Goal: Navigation & Orientation: Understand site structure

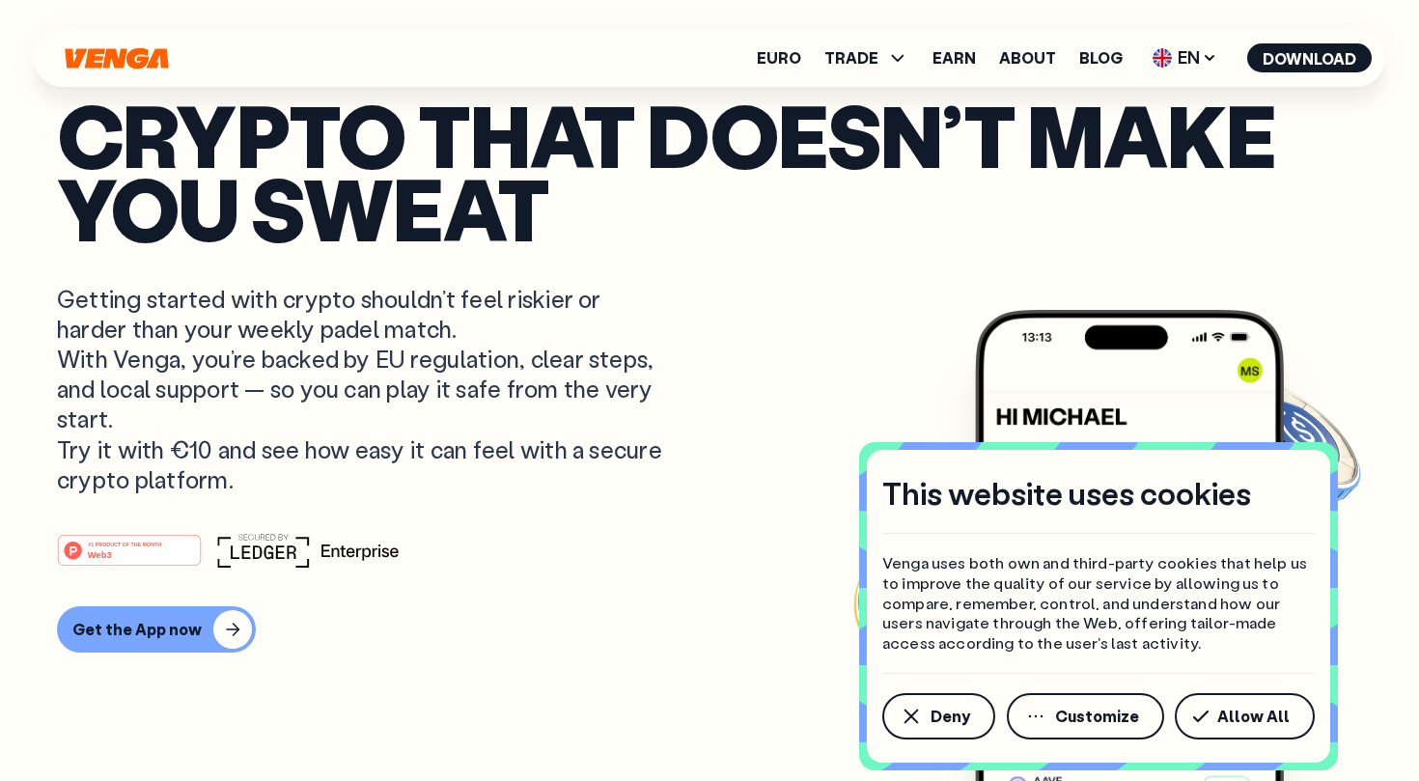
scroll to position [6, 0]
drag, startPoint x: 621, startPoint y: 324, endPoint x: 609, endPoint y: 512, distance: 187.7
click at [609, 512] on article "Crypto that doesn’t make you sweat Getting started with crypto shouldn’t feel r…" at bounding box center [709, 430] width 1305 height 664
click at [618, 499] on article "Crypto that doesn’t make you sweat Getting started with crypto shouldn’t feel r…" at bounding box center [709, 430] width 1305 height 664
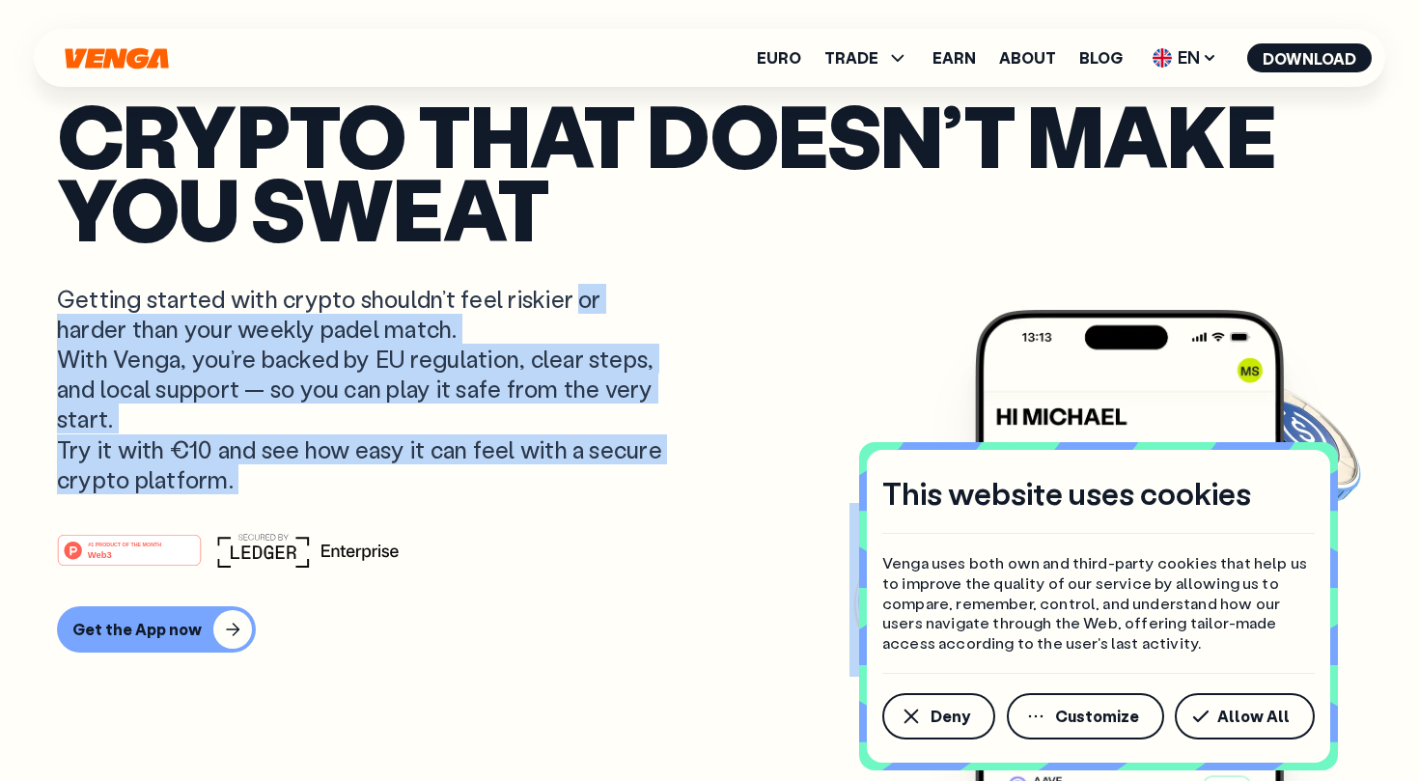
drag, startPoint x: 618, startPoint y: 499, endPoint x: 612, endPoint y: 300, distance: 199.0
click at [612, 300] on article "Crypto that doesn’t make you sweat Getting started with crypto shouldn’t feel r…" at bounding box center [709, 430] width 1305 height 664
click at [612, 300] on p "Getting started with crypto shouldn’t feel riskier or harder than your weekly p…" at bounding box center [362, 389] width 610 height 210
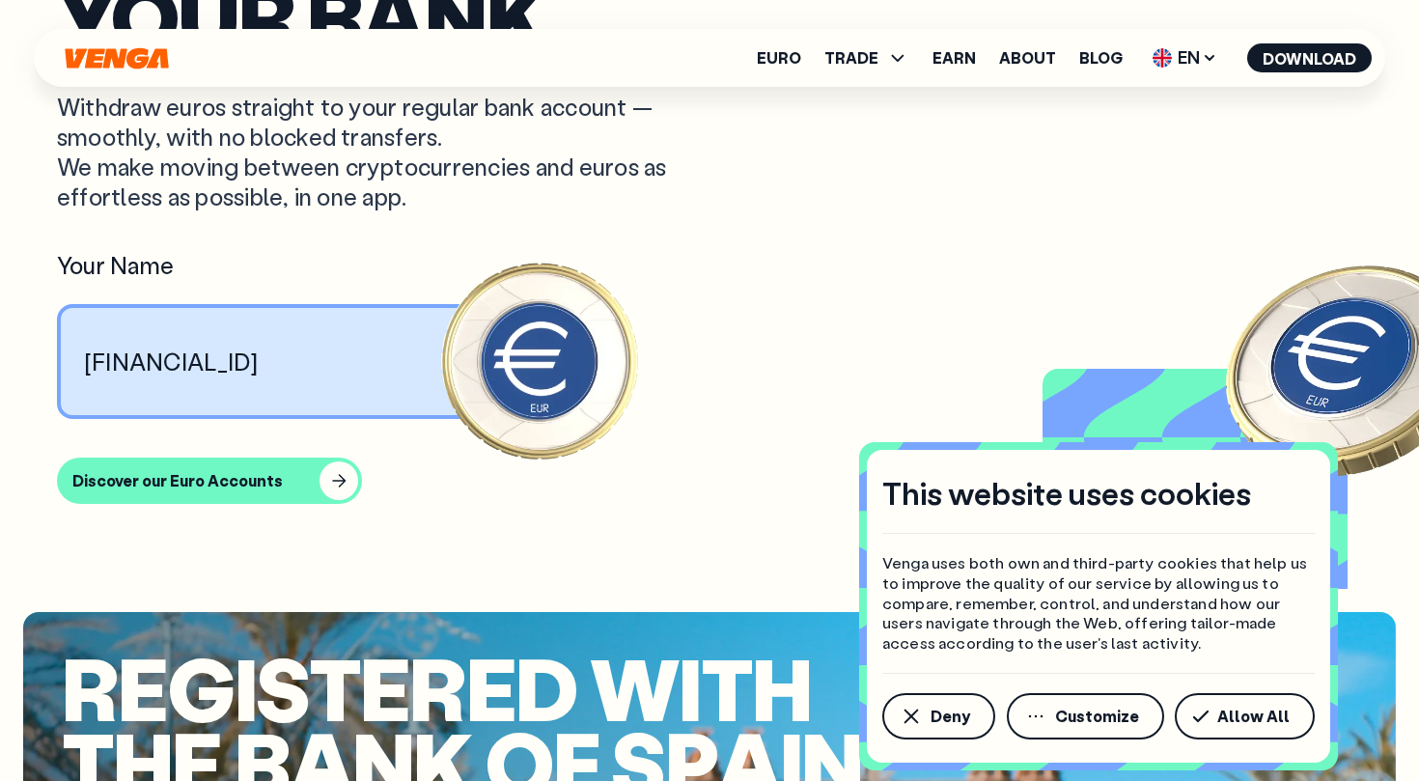
scroll to position [1755, 0]
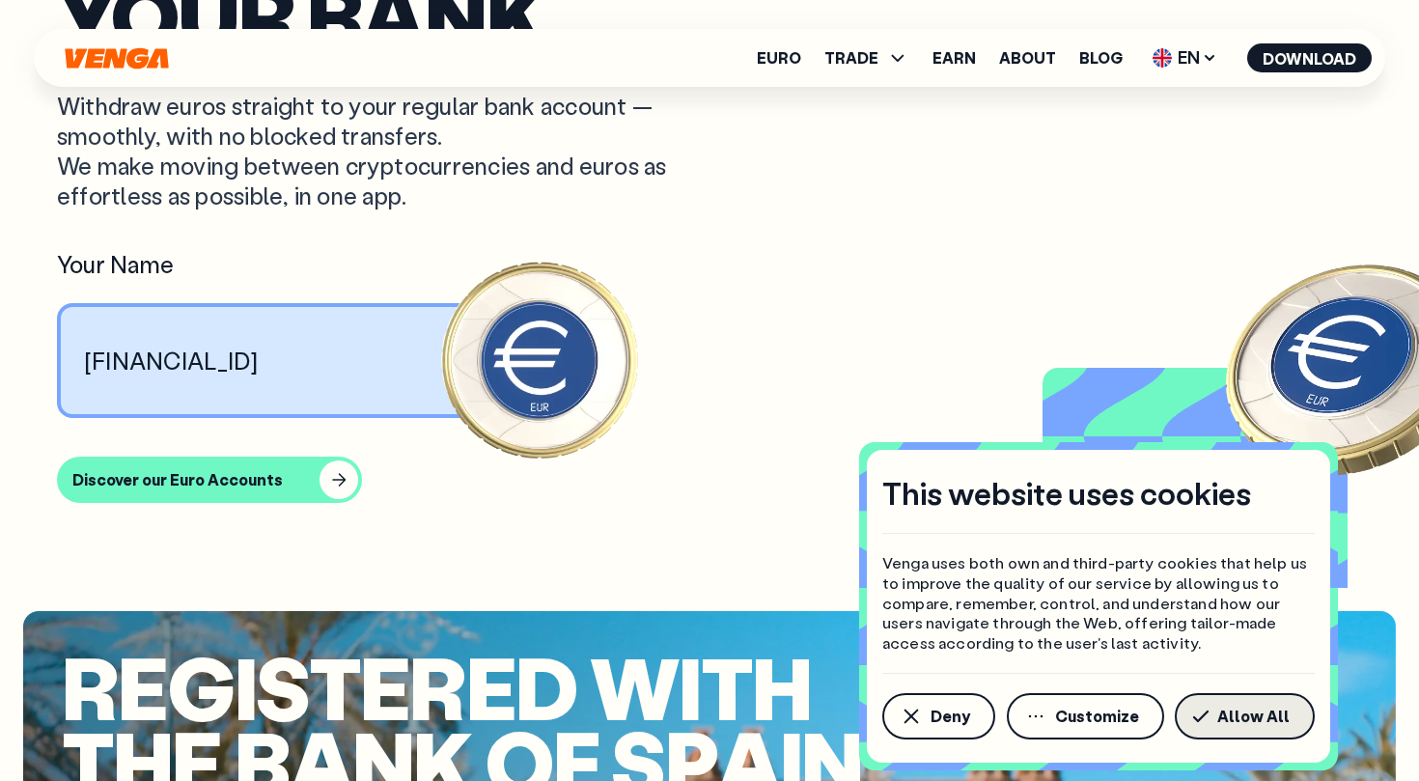
click at [1231, 705] on button "Allow All" at bounding box center [1245, 716] width 140 height 46
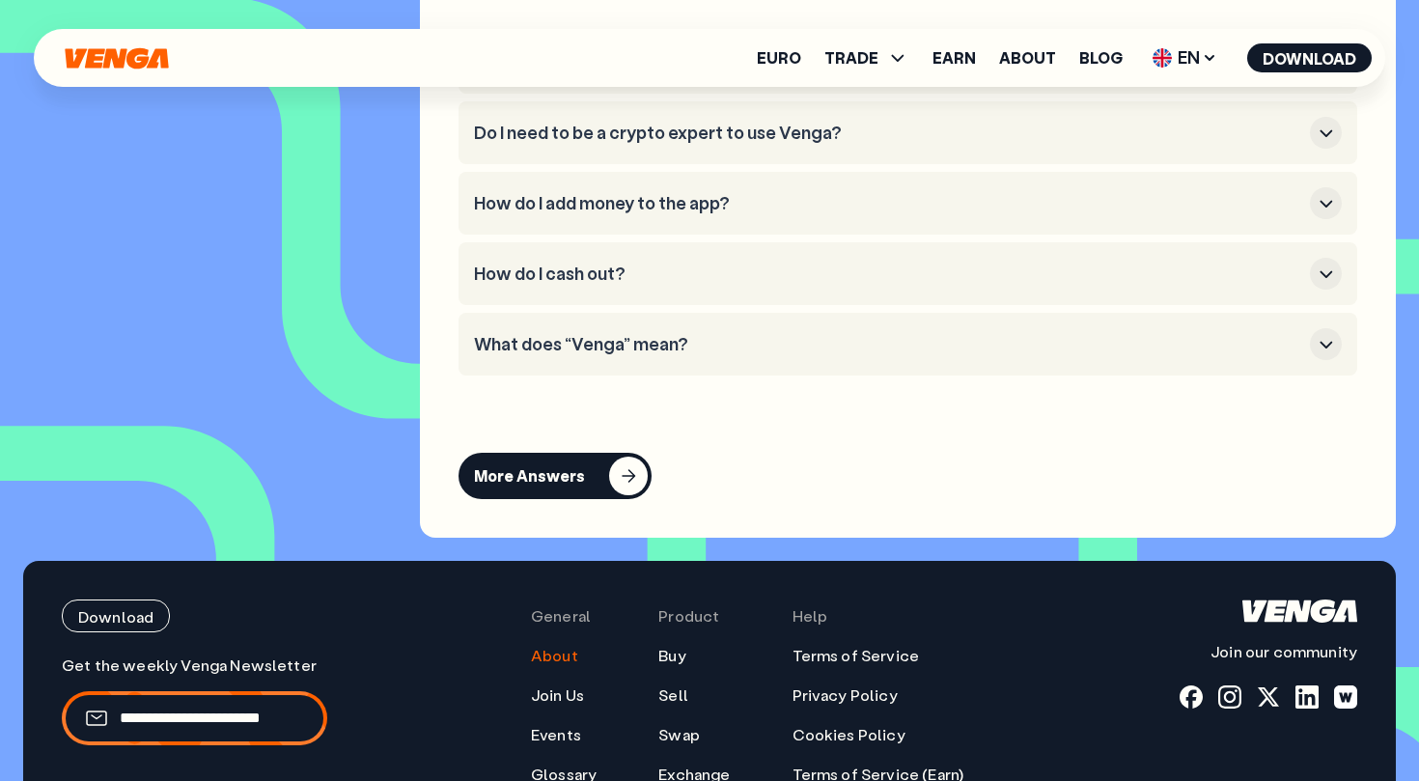
scroll to position [8030, 0]
click at [566, 666] on link "About" at bounding box center [554, 656] width 47 height 20
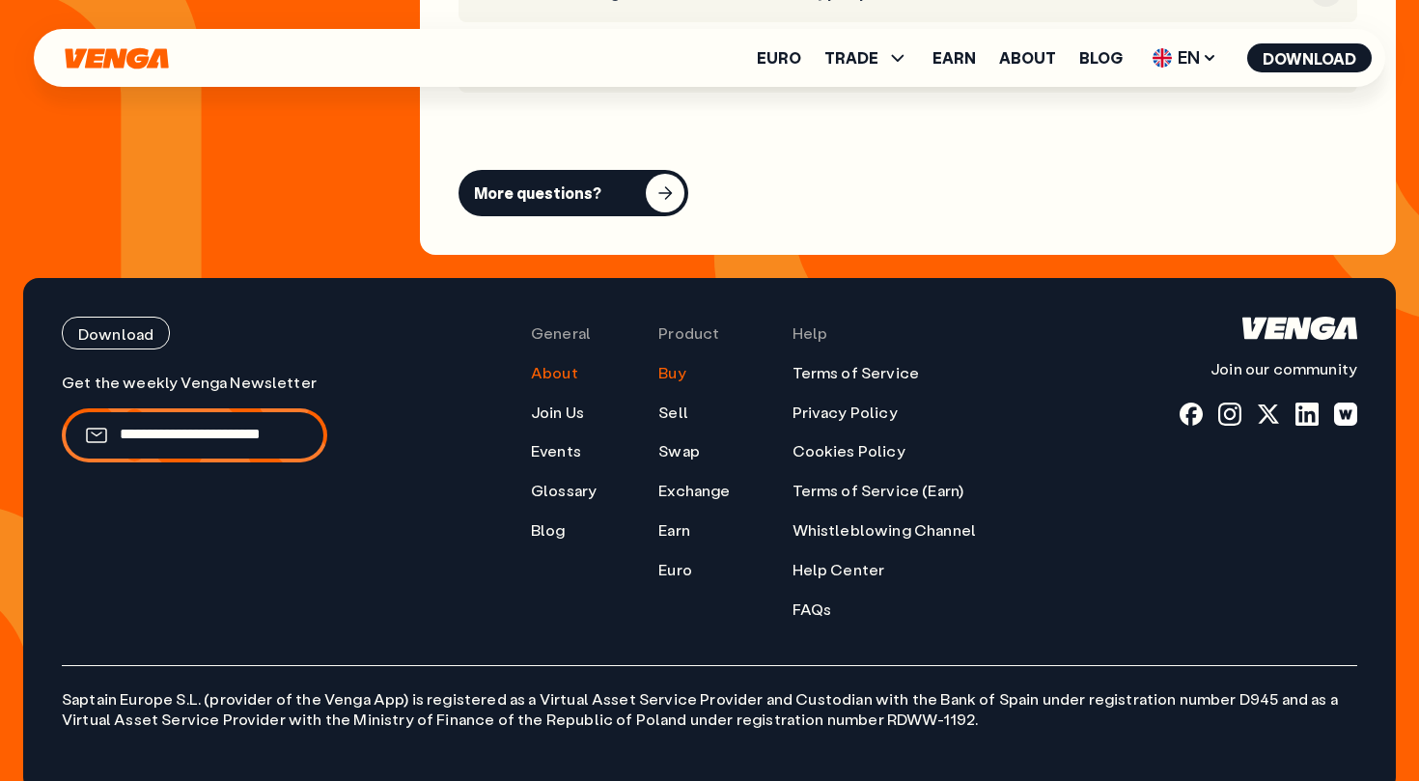
scroll to position [7757, 0]
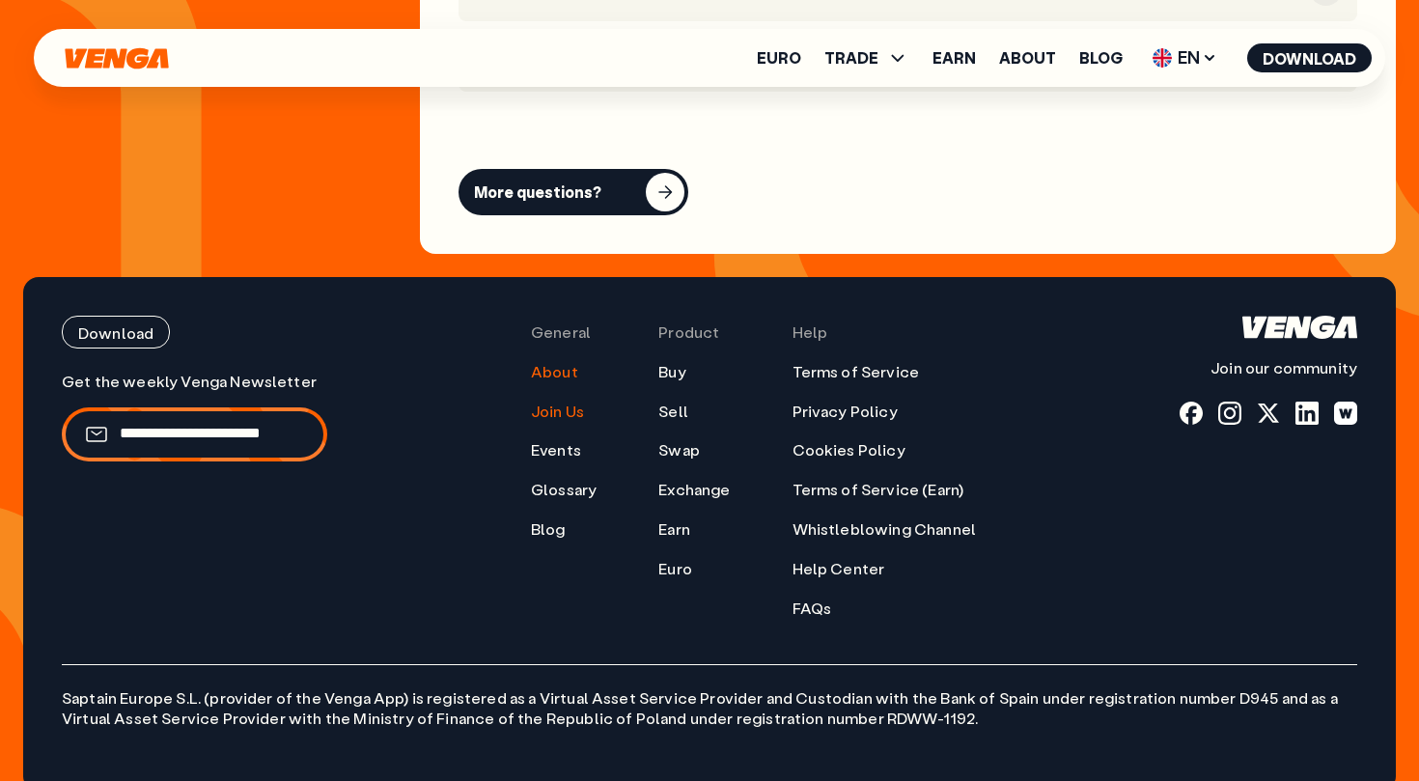
click at [562, 402] on link "Join Us" at bounding box center [557, 412] width 53 height 20
click at [554, 519] on link "Blog" at bounding box center [548, 529] width 35 height 20
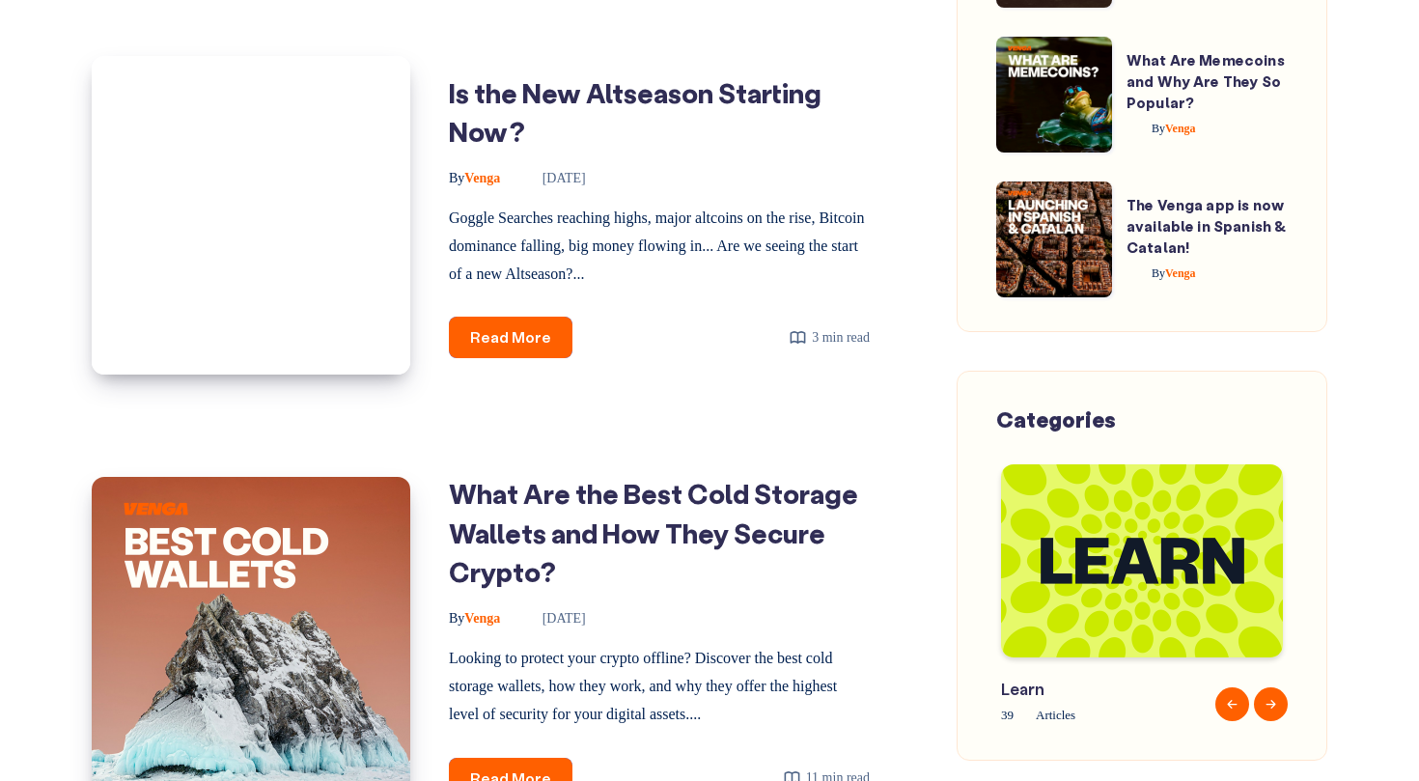
scroll to position [3167, 0]
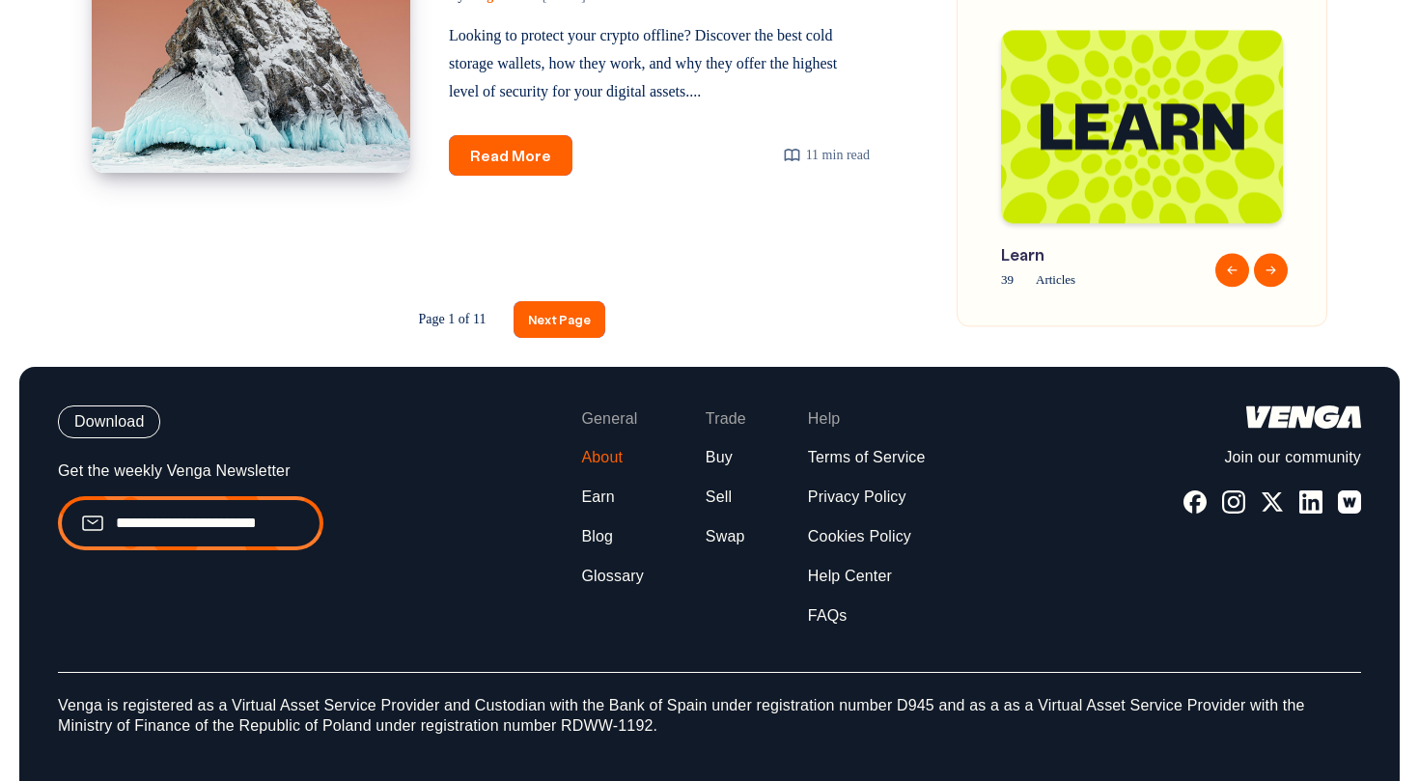
click at [611, 448] on link "About" at bounding box center [602, 458] width 42 height 20
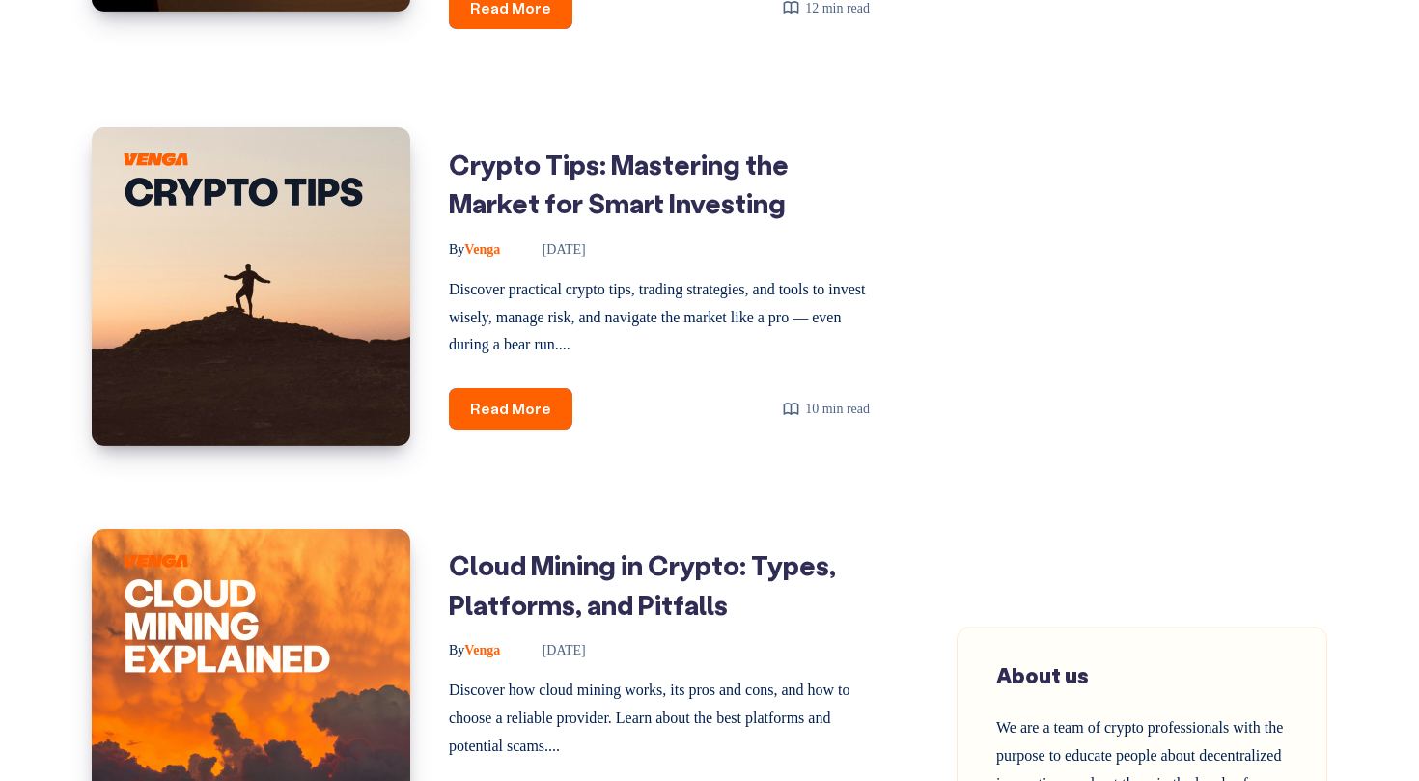
scroll to position [0, 0]
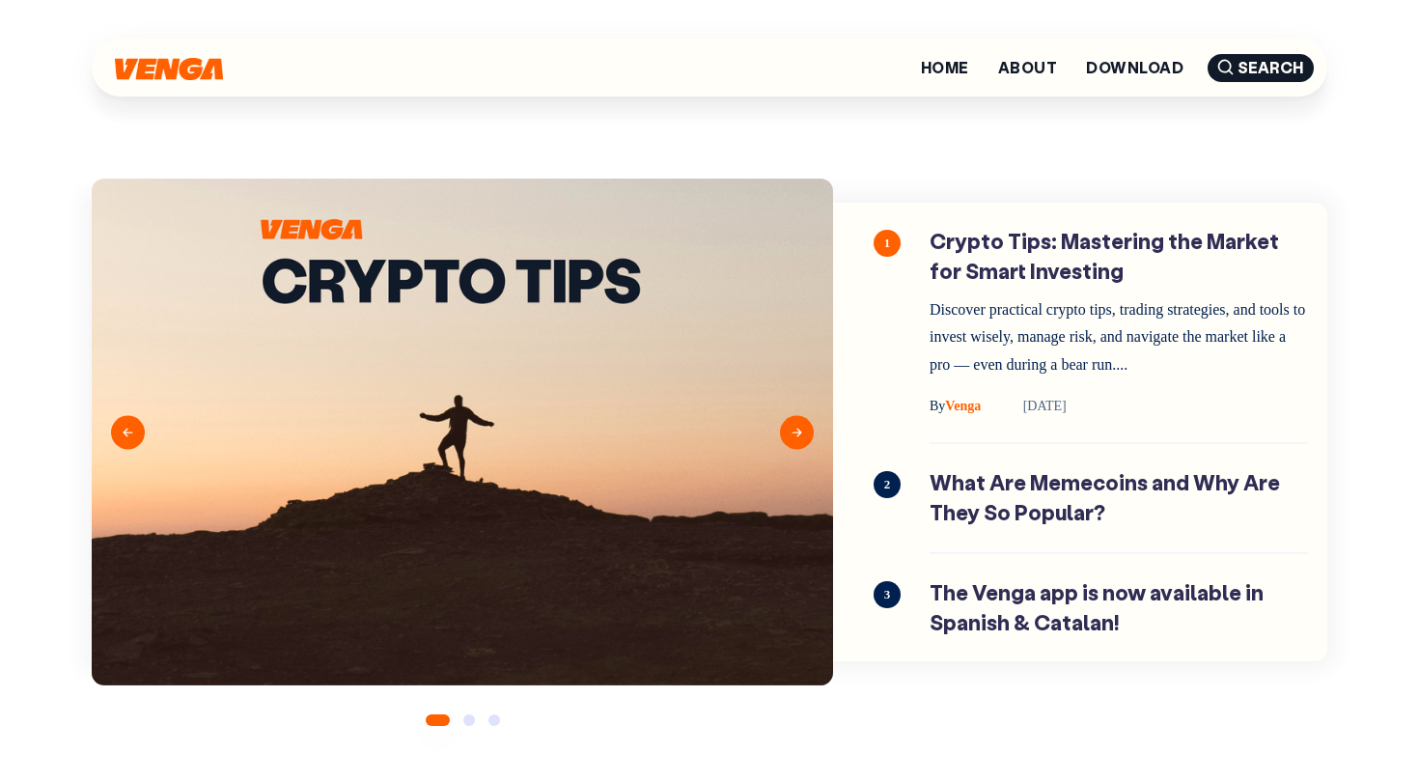
click at [176, 77] on img at bounding box center [169, 69] width 108 height 22
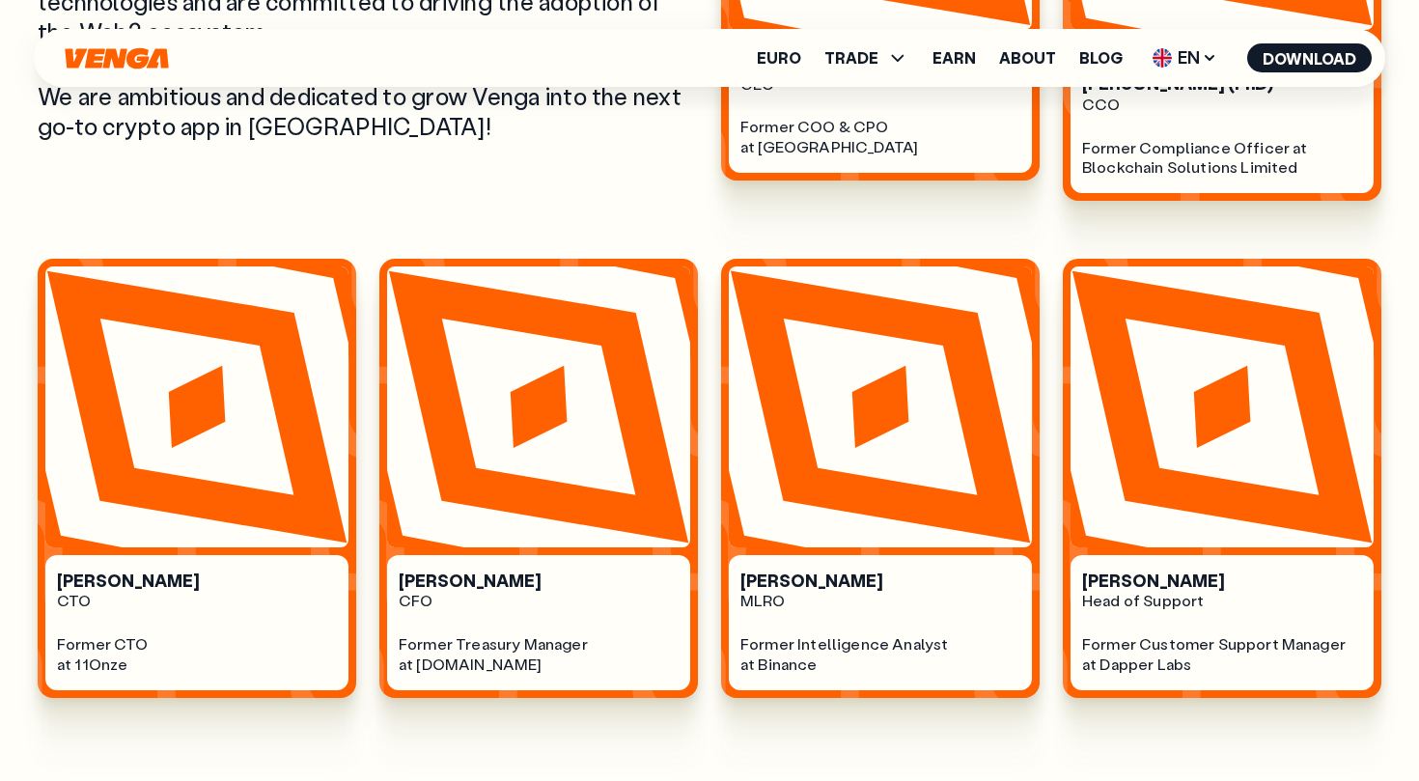
scroll to position [1155, 0]
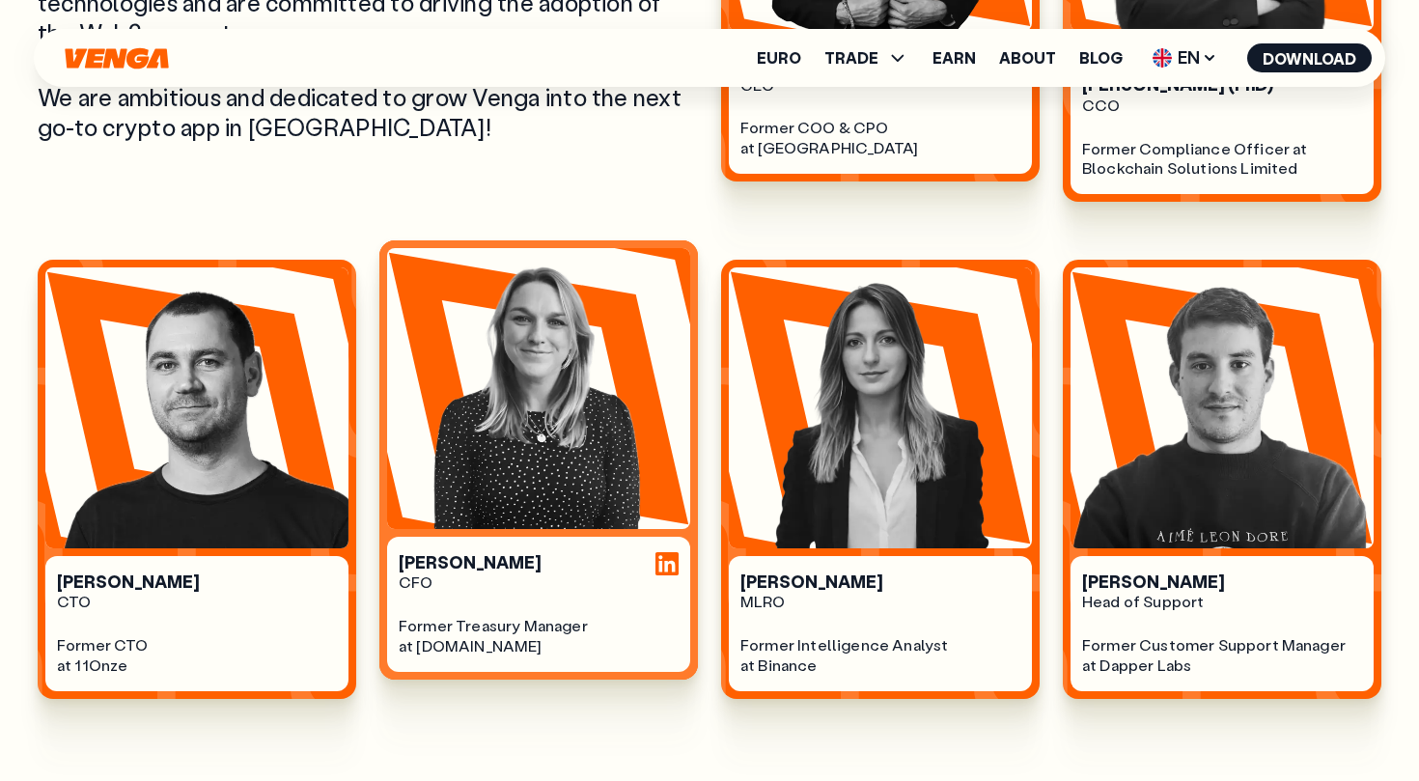
click at [663, 552] on div at bounding box center [667, 563] width 23 height 23
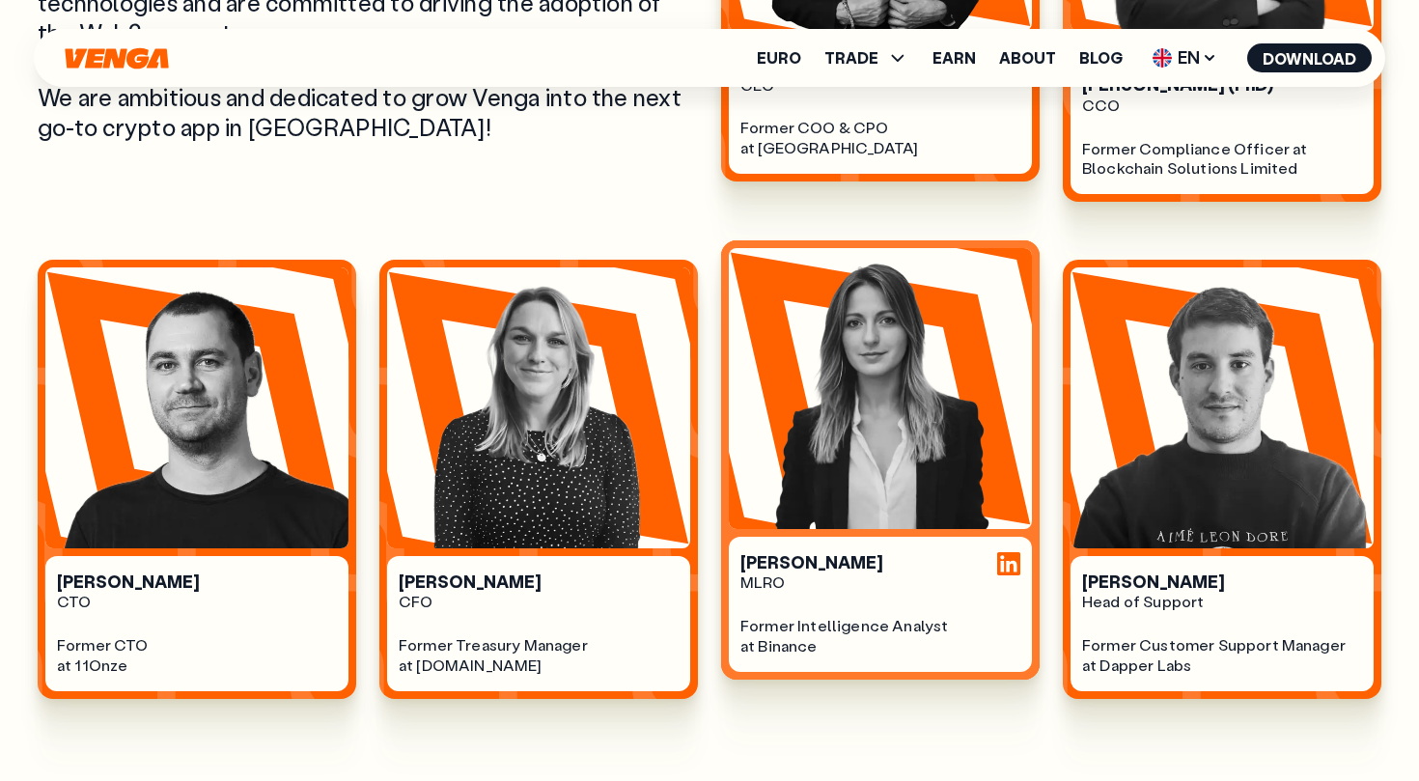
click at [772, 500] on img at bounding box center [880, 388] width 303 height 281
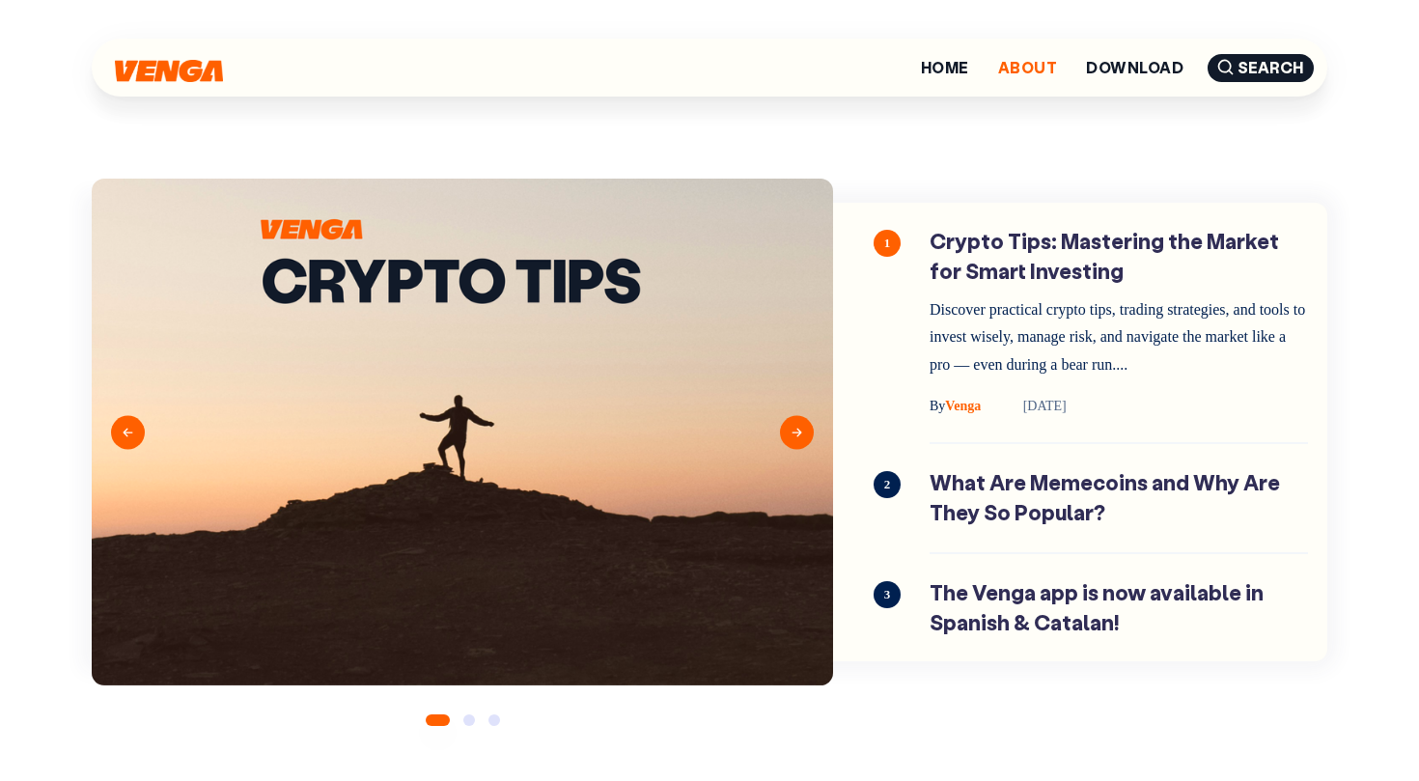
click at [1031, 67] on link "About" at bounding box center [1027, 67] width 59 height 15
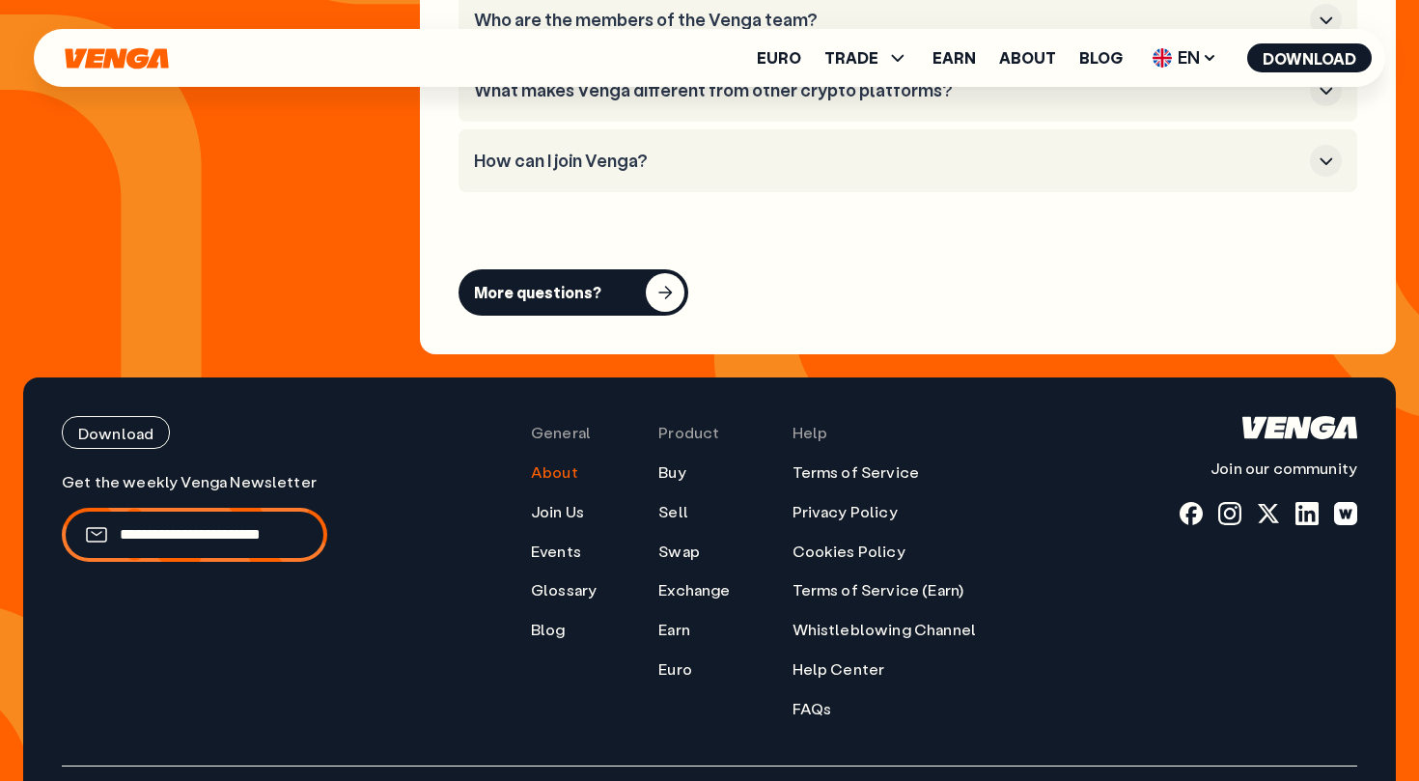
scroll to position [7710, 0]
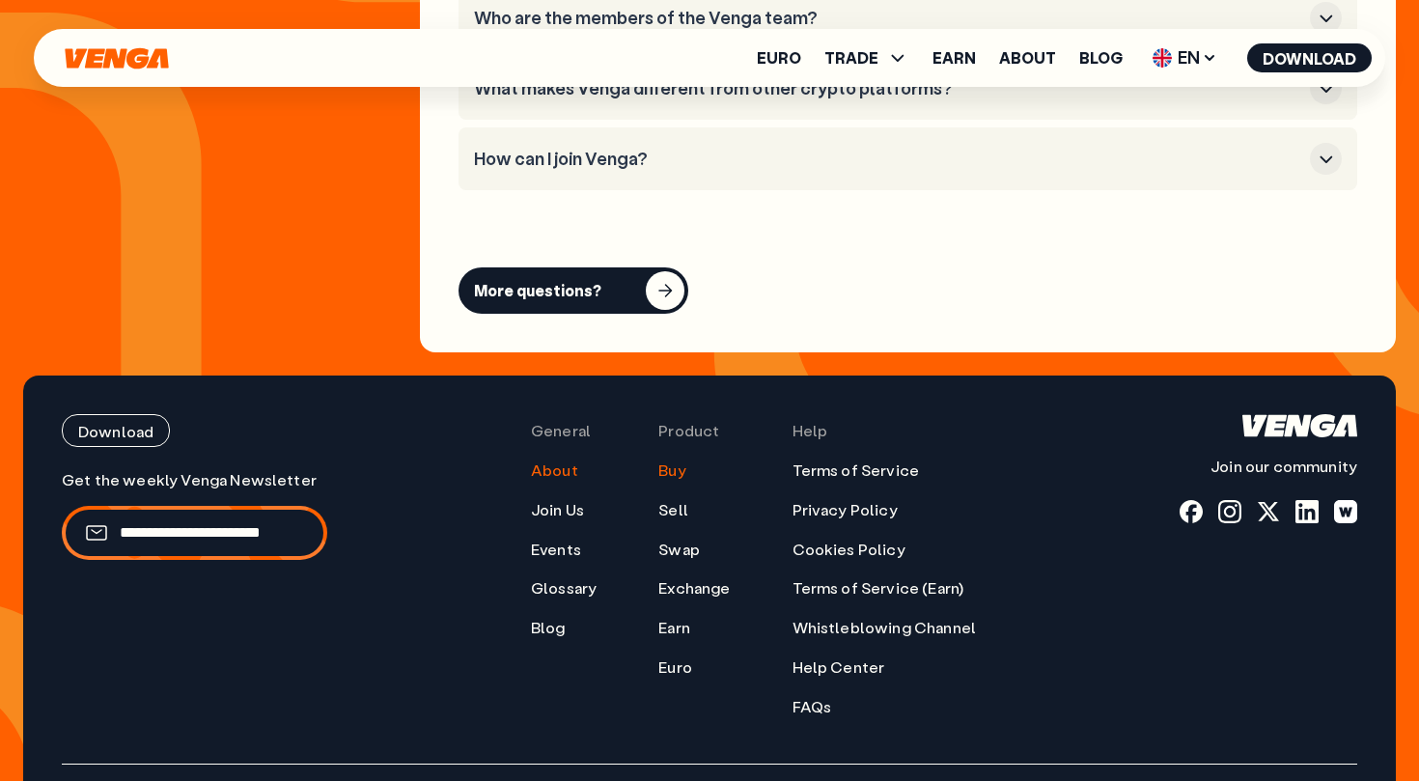
click at [680, 461] on link "Buy" at bounding box center [671, 471] width 27 height 20
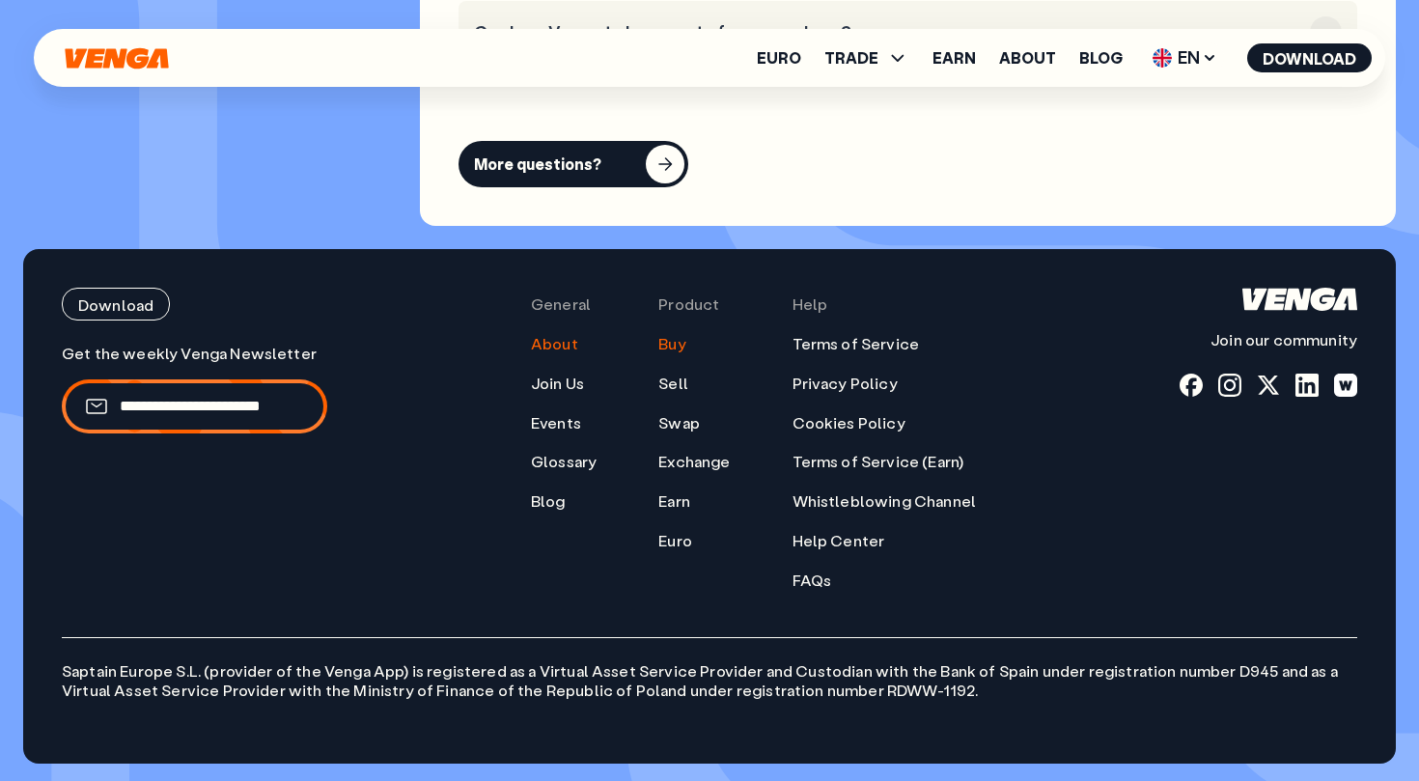
scroll to position [5843, 0]
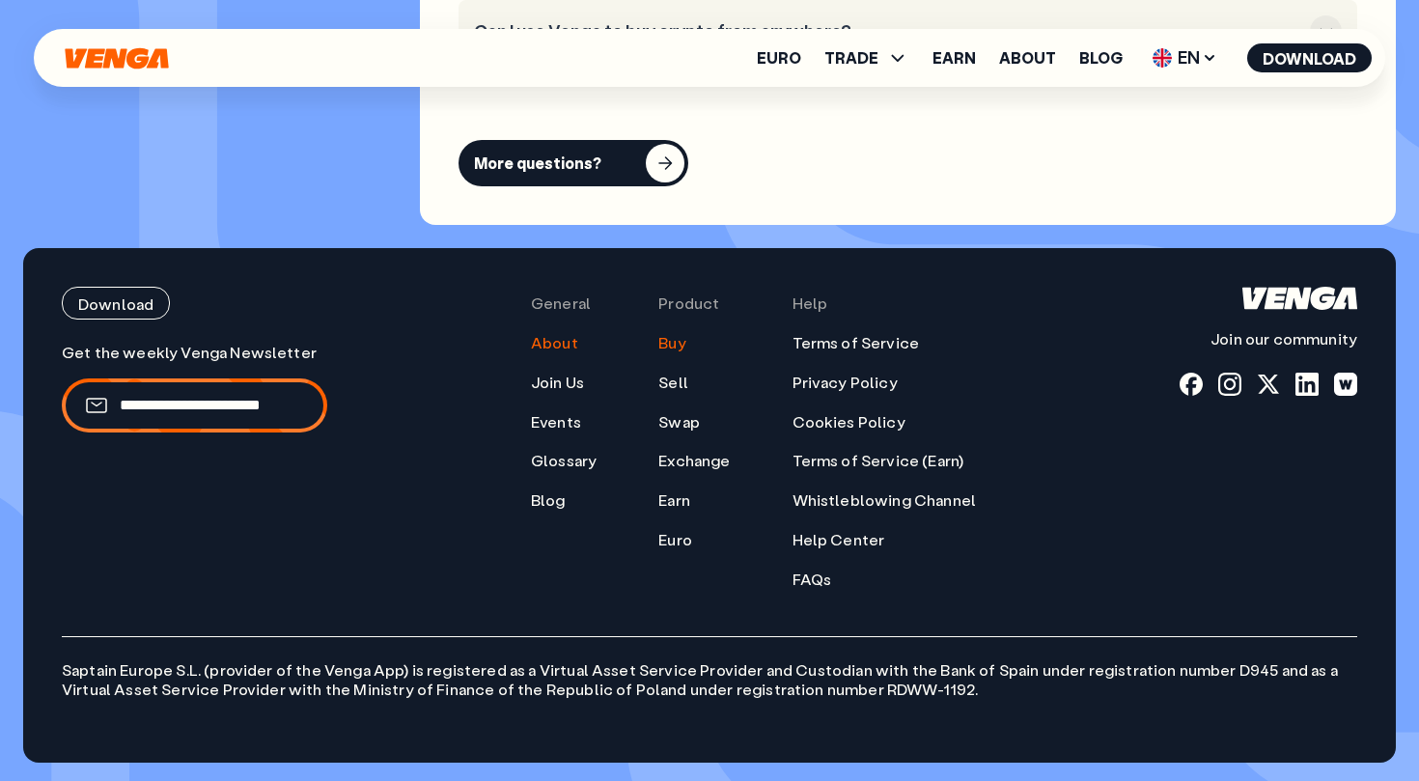
click at [564, 347] on link "About" at bounding box center [554, 343] width 47 height 20
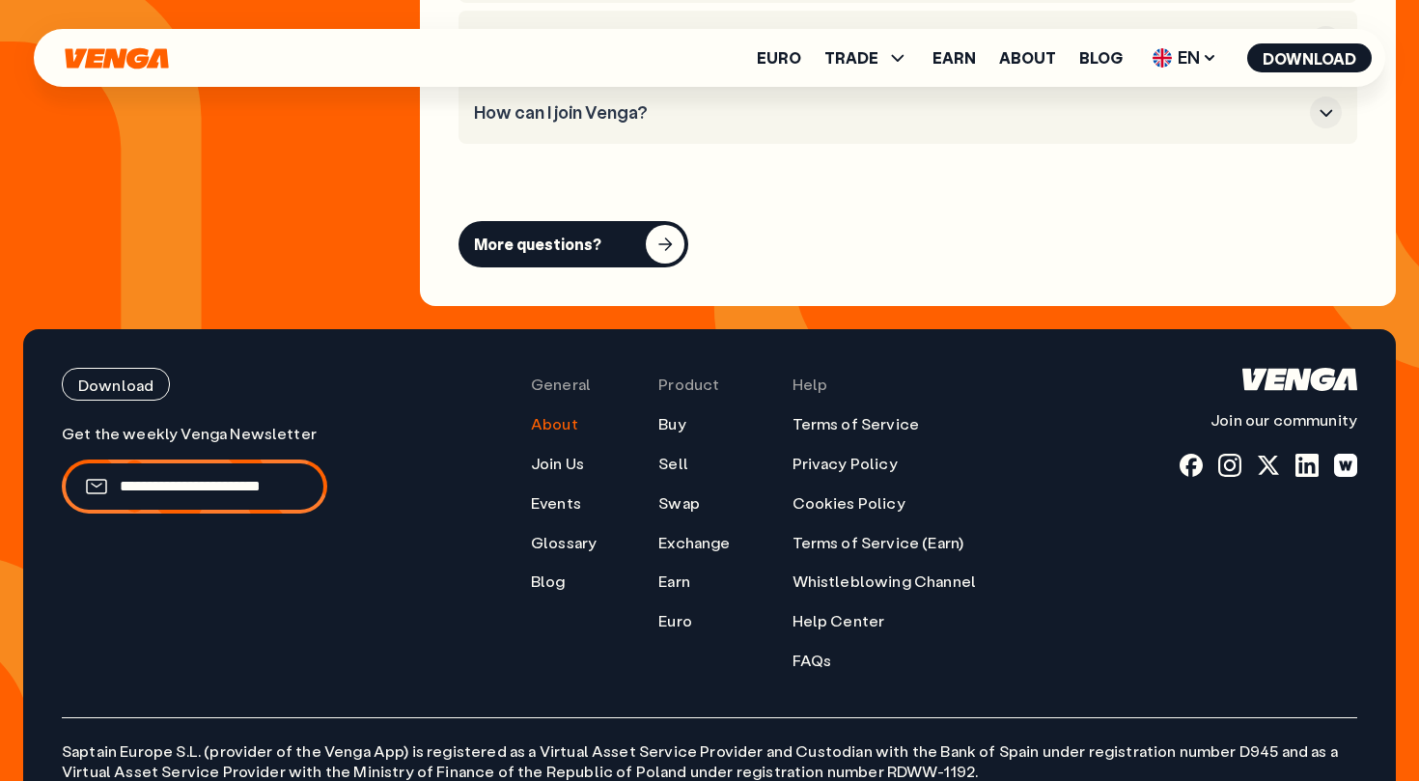
scroll to position [7629, 0]
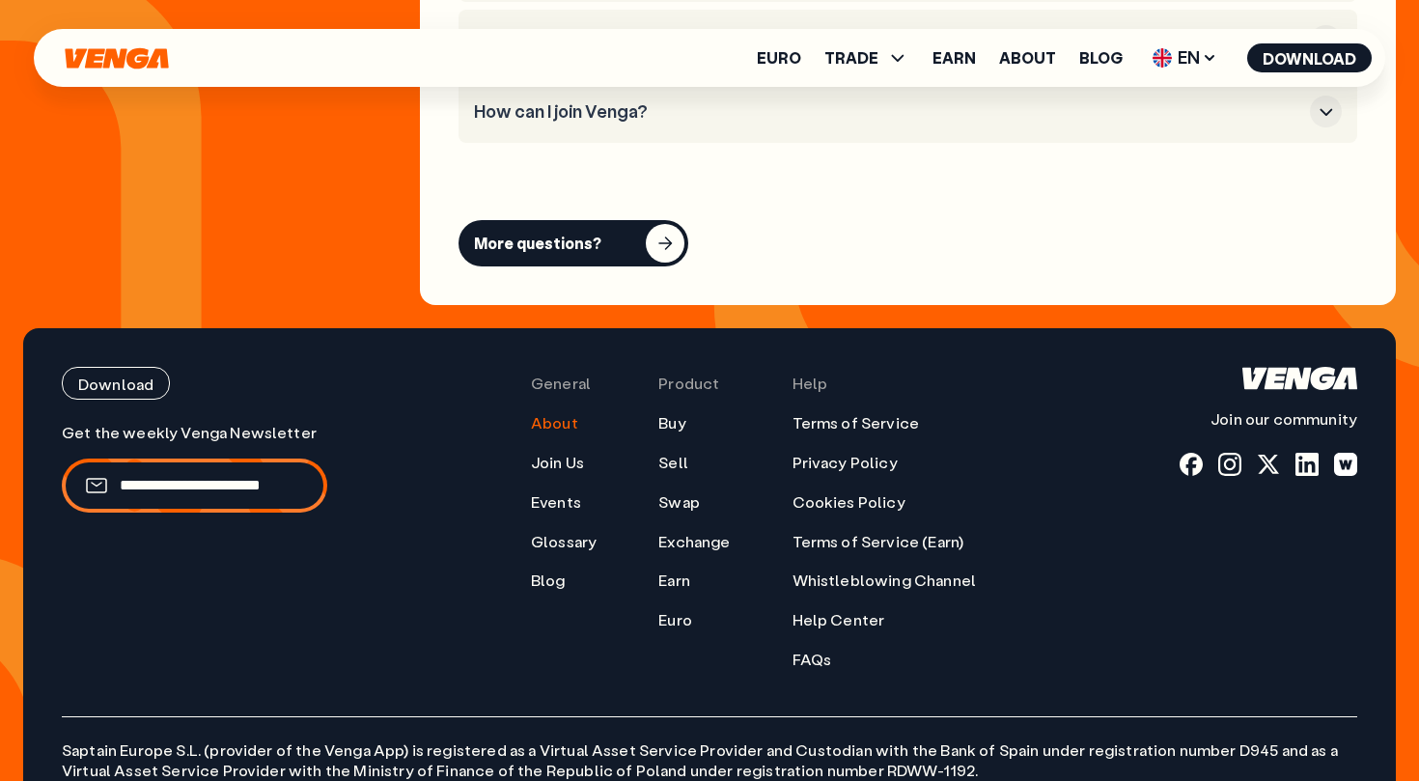
click at [482, 328] on div "Download Join our community General About Join Us Events Glossary Blog Product …" at bounding box center [709, 585] width 1373 height 515
